Goal: Use online tool/utility: Utilize a website feature to perform a specific function

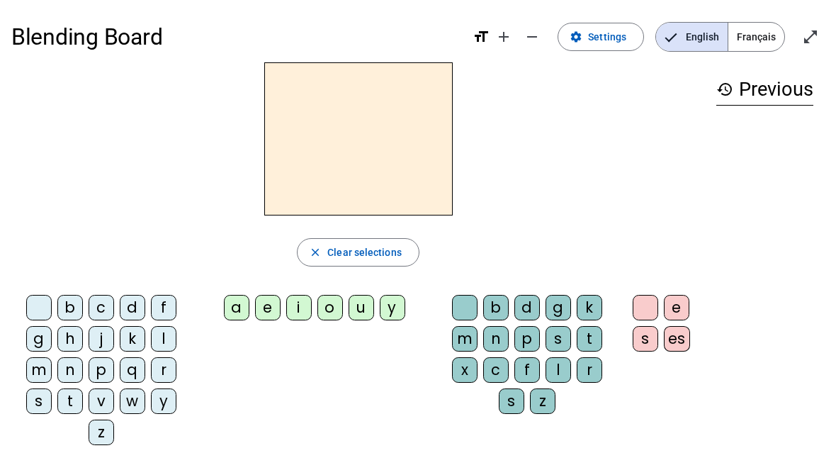
click at [580, 42] on span "Français" at bounding box center [756, 37] width 56 height 28
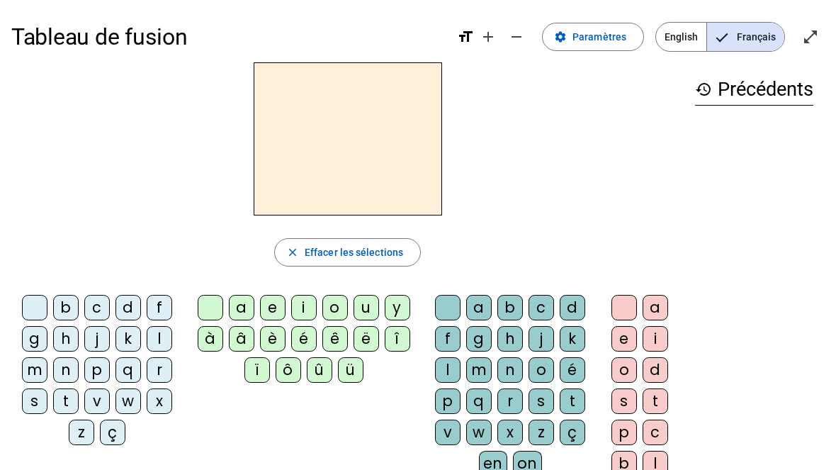
click at [580, 35] on span "Paramètres" at bounding box center [599, 36] width 54 height 17
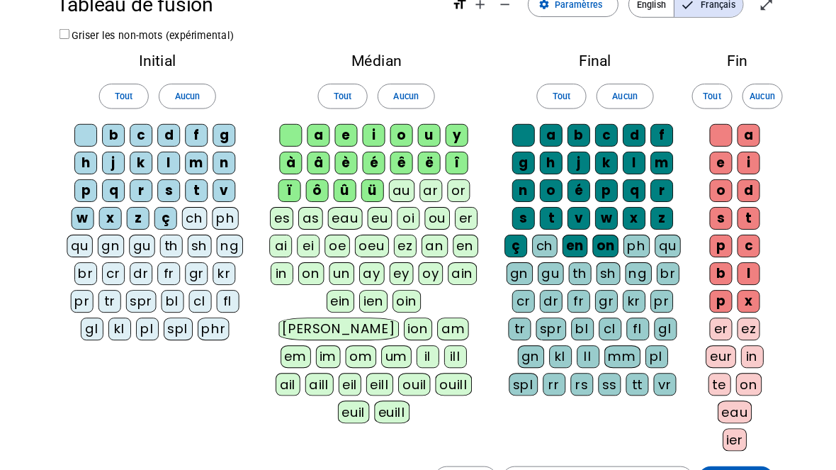
scroll to position [98, 0]
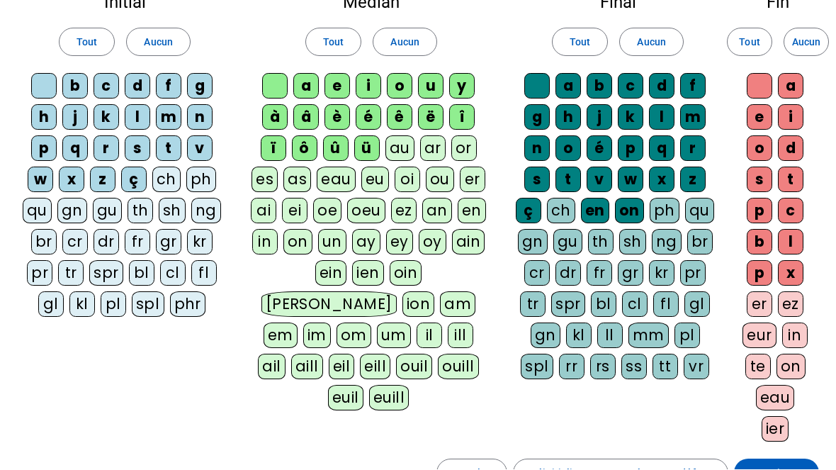
click at [580, 311] on div "er" at bounding box center [760, 305] width 26 height 26
click at [580, 313] on div "er" at bounding box center [760, 304] width 26 height 26
click at [580, 306] on div "ez" at bounding box center [791, 304] width 26 height 26
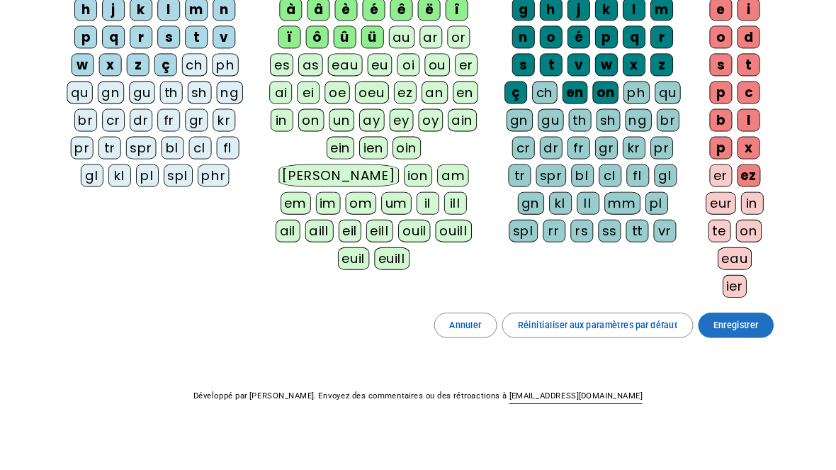
scroll to position [230, 0]
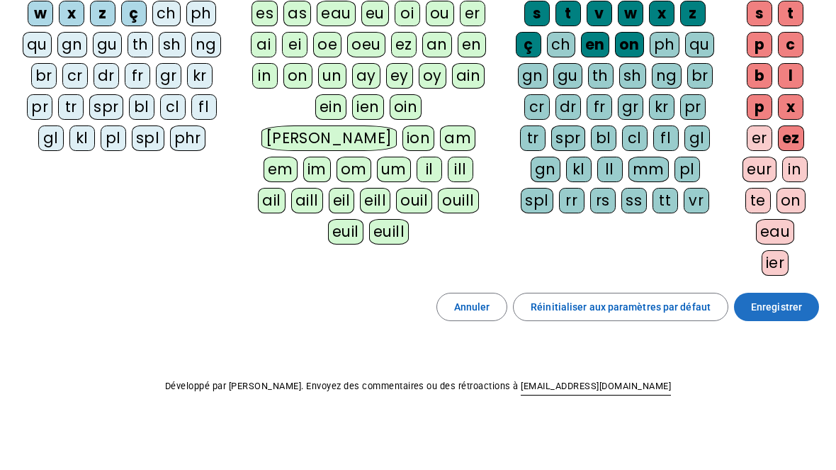
click at [580, 310] on span "Enregistrer" at bounding box center [776, 307] width 51 height 17
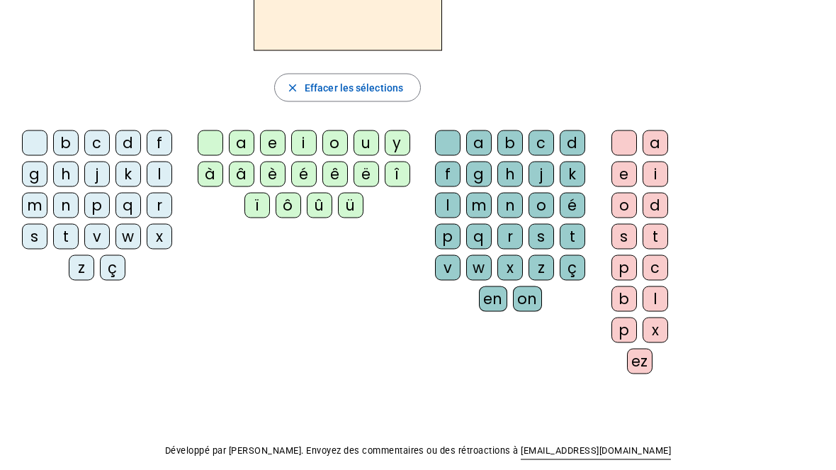
scroll to position [118, 0]
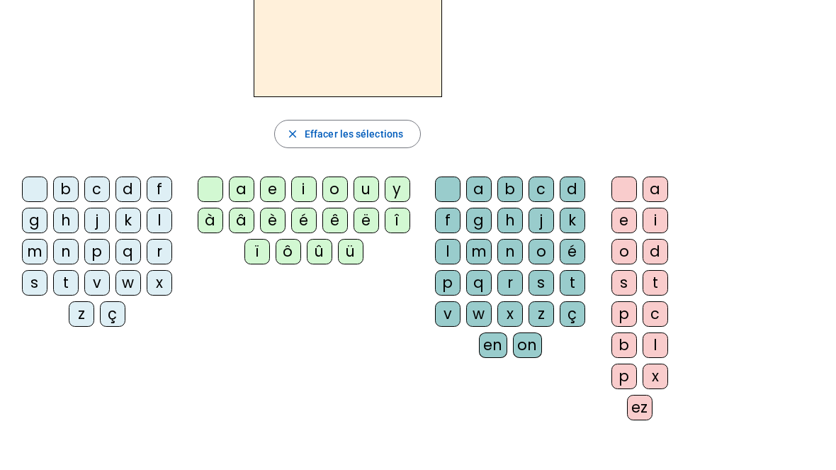
click at [164, 193] on div "f" at bounding box center [160, 189] width 26 height 26
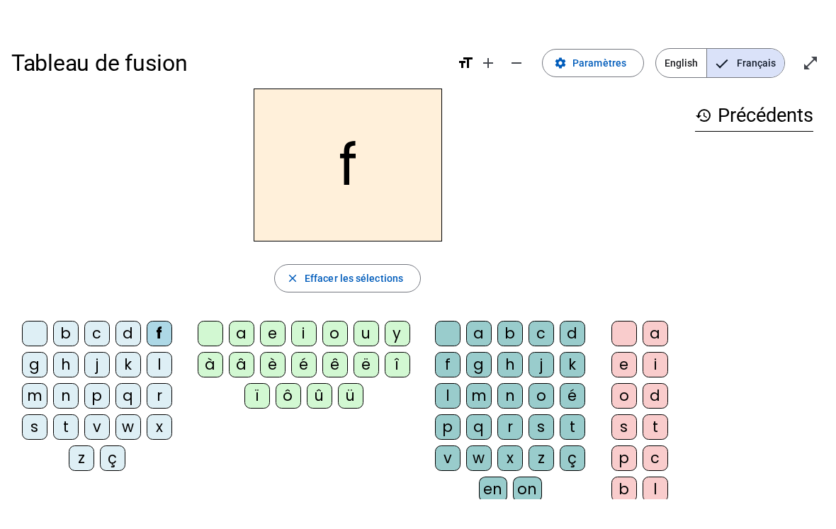
scroll to position [0, 0]
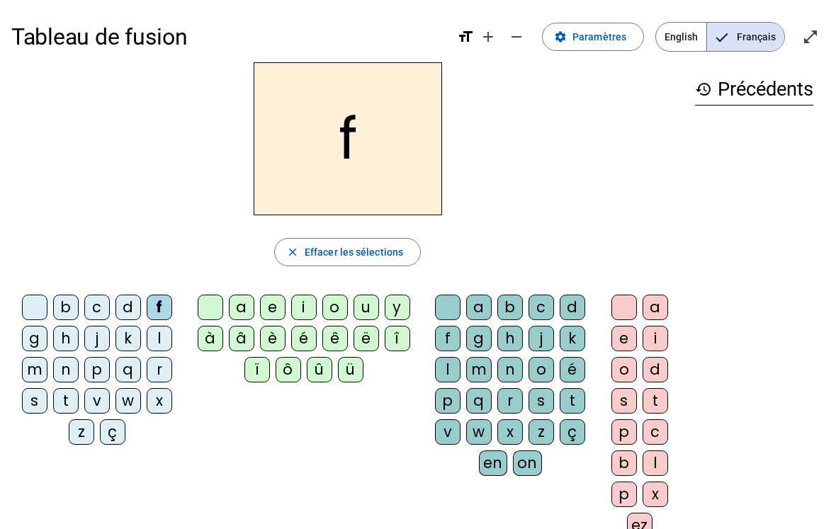
click at [316, 255] on span "Effacer les sélections" at bounding box center [354, 252] width 98 height 17
click at [72, 307] on div "b" at bounding box center [66, 308] width 26 height 26
click at [330, 304] on div "o" at bounding box center [335, 308] width 26 height 26
click at [514, 374] on div "n" at bounding box center [510, 370] width 26 height 26
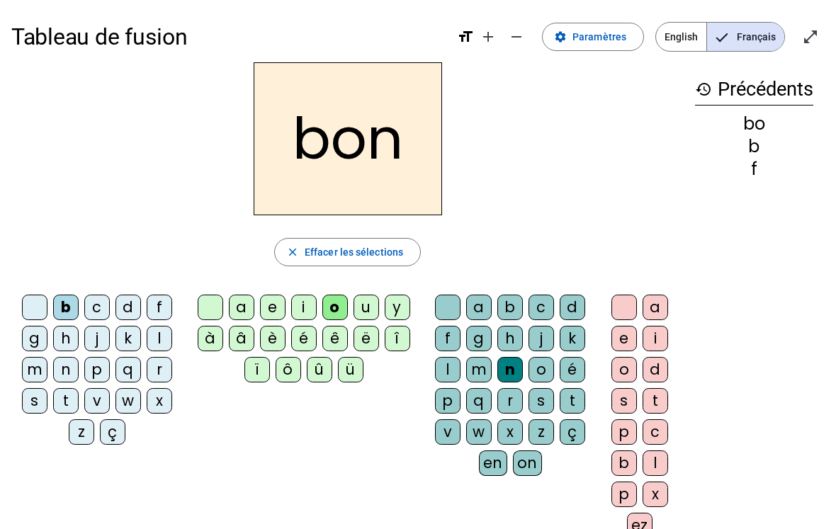
click at [518, 372] on div "n" at bounding box center [510, 370] width 26 height 26
